Goal: Transaction & Acquisition: Download file/media

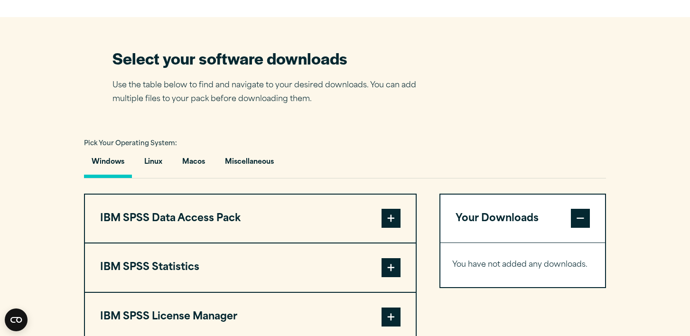
scroll to position [568, 0]
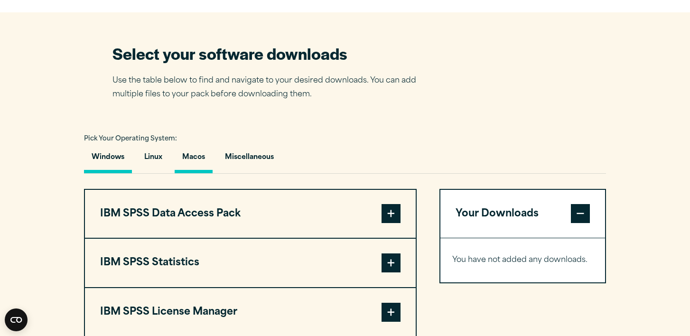
click at [189, 173] on button "Macos" at bounding box center [194, 159] width 38 height 27
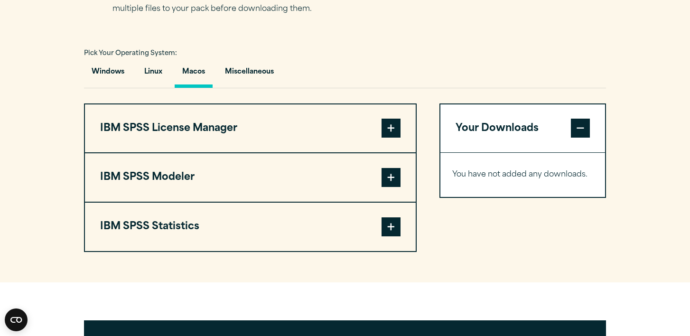
scroll to position [659, 0]
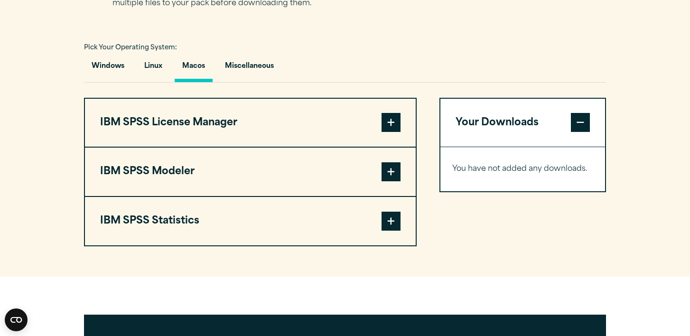
click at [380, 238] on button "IBM SPSS Statistics" at bounding box center [250, 221] width 331 height 48
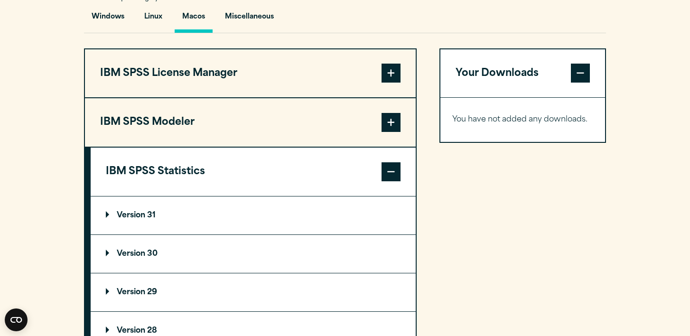
scroll to position [720, 0]
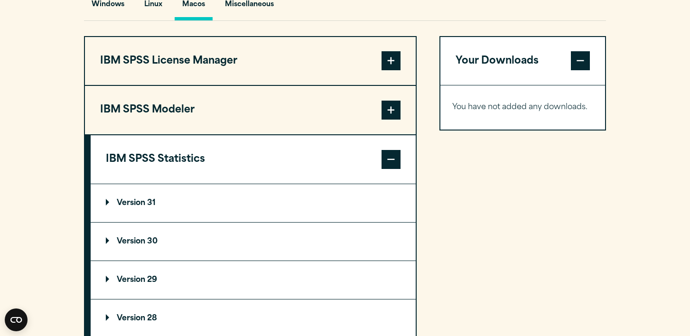
click at [127, 245] on p "Version 30" at bounding box center [132, 242] width 52 height 8
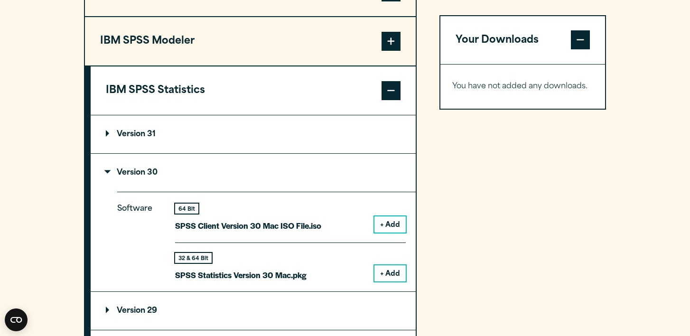
scroll to position [807, 0]
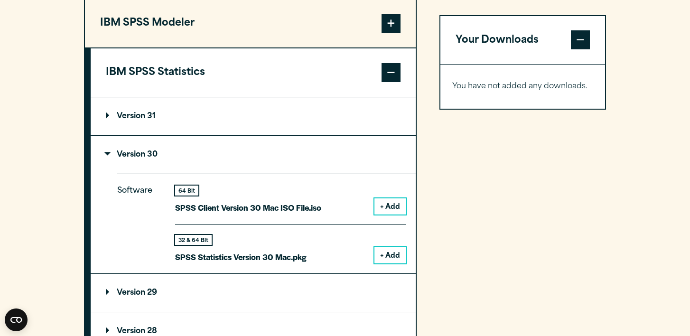
click at [394, 263] on button "+ Add" at bounding box center [389, 255] width 31 height 16
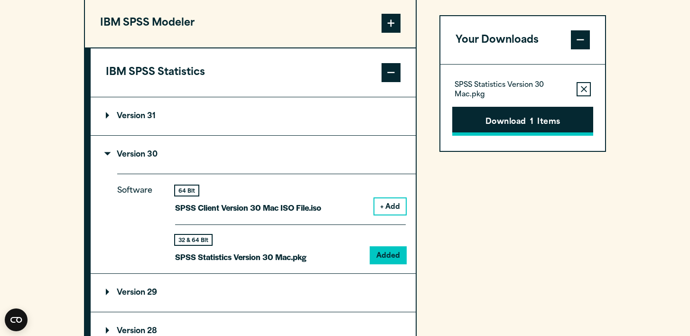
click at [522, 124] on button "Download 1 Items" at bounding box center [522, 121] width 141 height 29
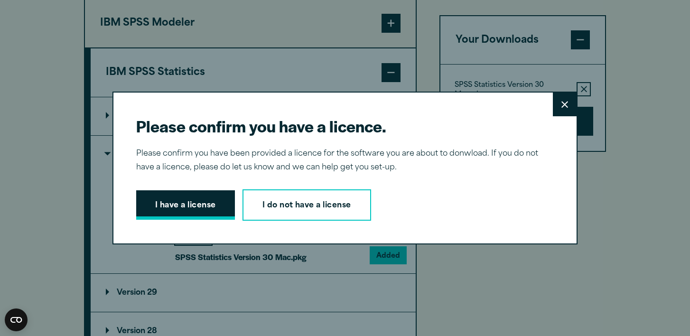
click at [183, 197] on button "I have a license" at bounding box center [185, 204] width 99 height 29
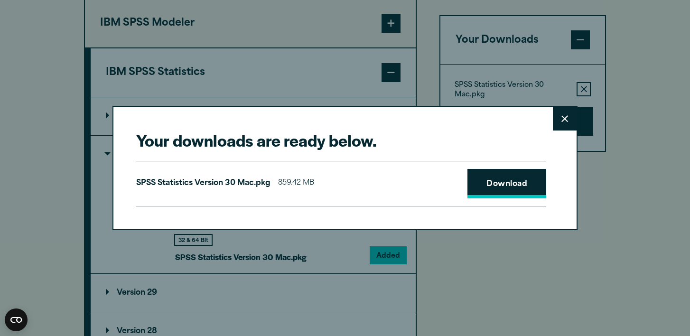
click at [513, 177] on link "Download" at bounding box center [506, 183] width 79 height 29
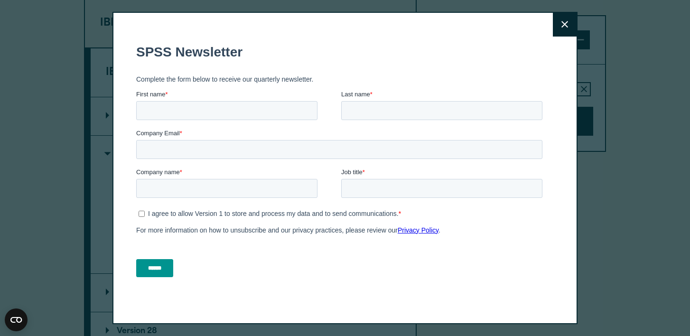
click at [572, 28] on button "Close" at bounding box center [565, 25] width 24 height 24
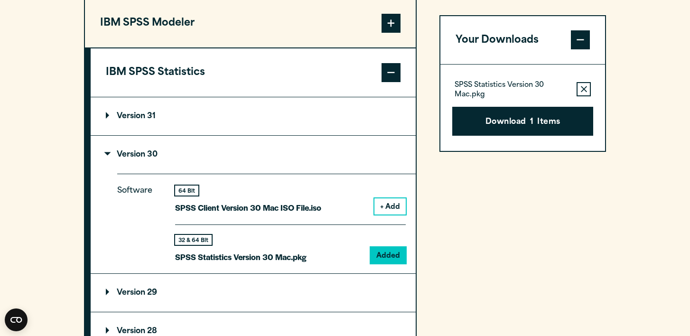
click at [147, 219] on p "Software" at bounding box center [138, 220] width 43 height 72
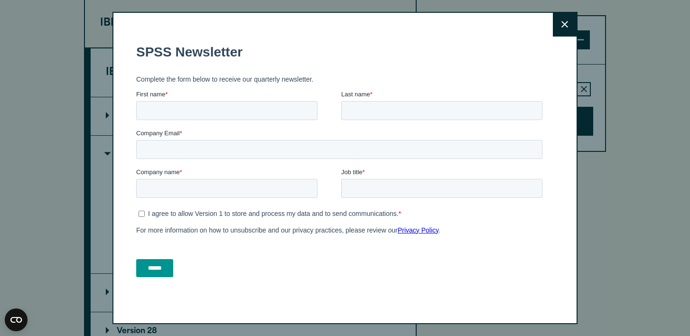
click at [564, 24] on icon at bounding box center [564, 24] width 7 height 7
